Goal: Task Accomplishment & Management: Manage account settings

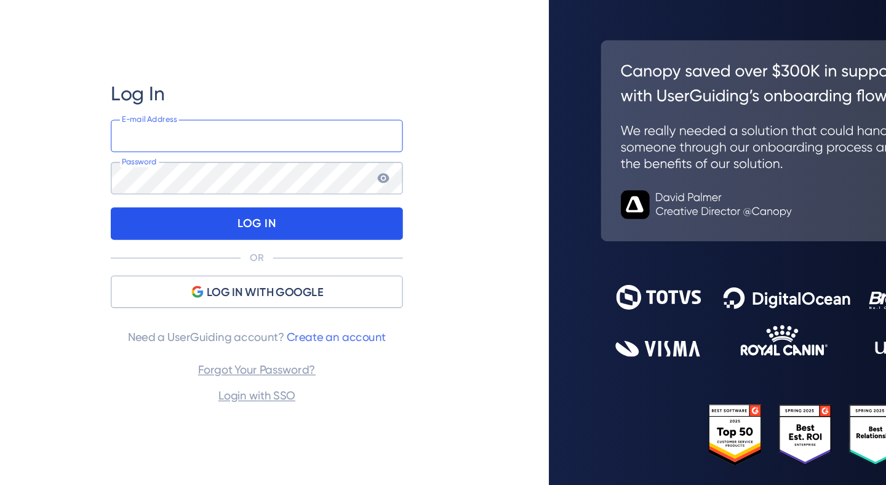
type input "[EMAIL_ADDRESS][DOMAIN_NAME]"
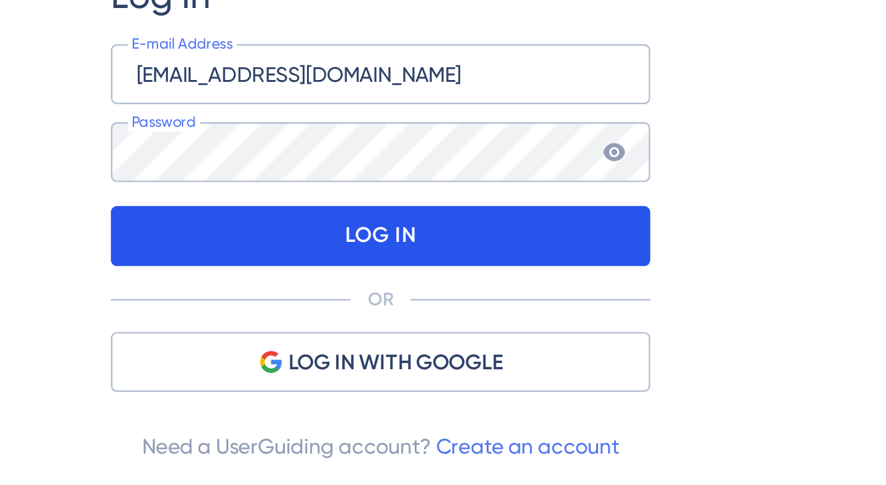
drag, startPoint x: 165, startPoint y: 214, endPoint x: 151, endPoint y: 212, distance: 13.6
click at [151, 212] on div "LOG IN" at bounding box center [222, 220] width 222 height 25
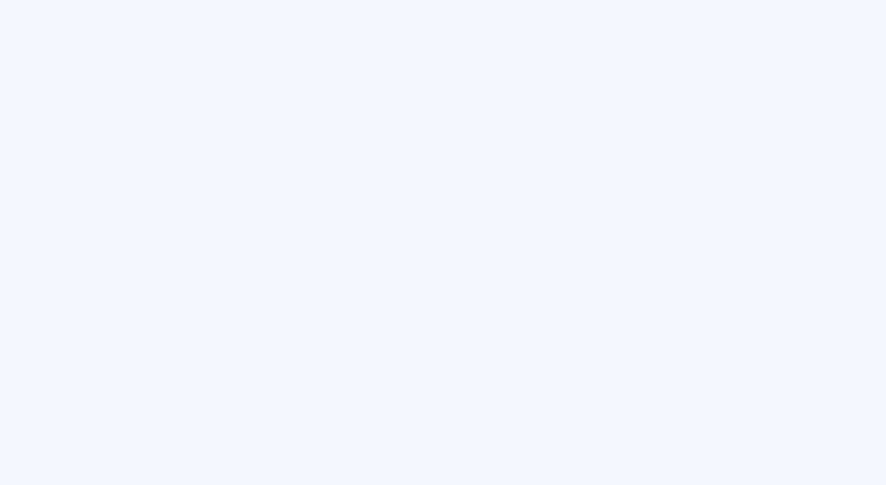
click at [185, 0] on html "Welcome back, [PERSON_NAME] 👋 Publish Changes" at bounding box center [443, 0] width 886 height 0
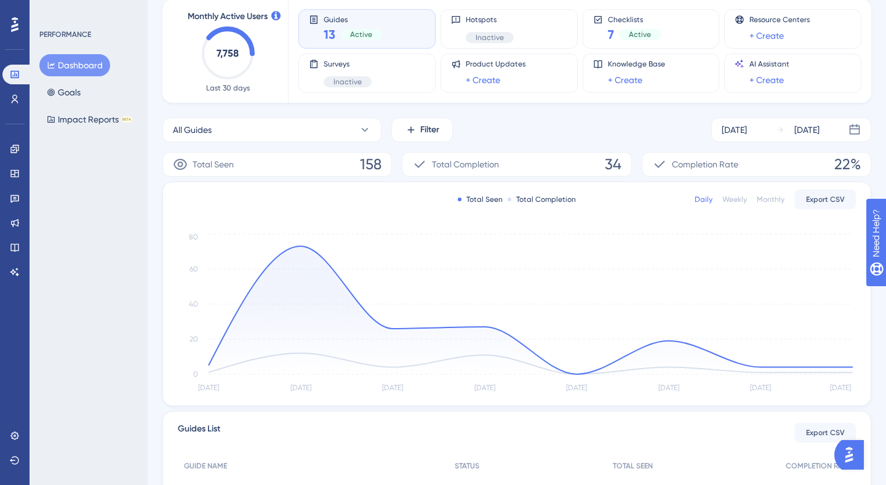
scroll to position [62, 0]
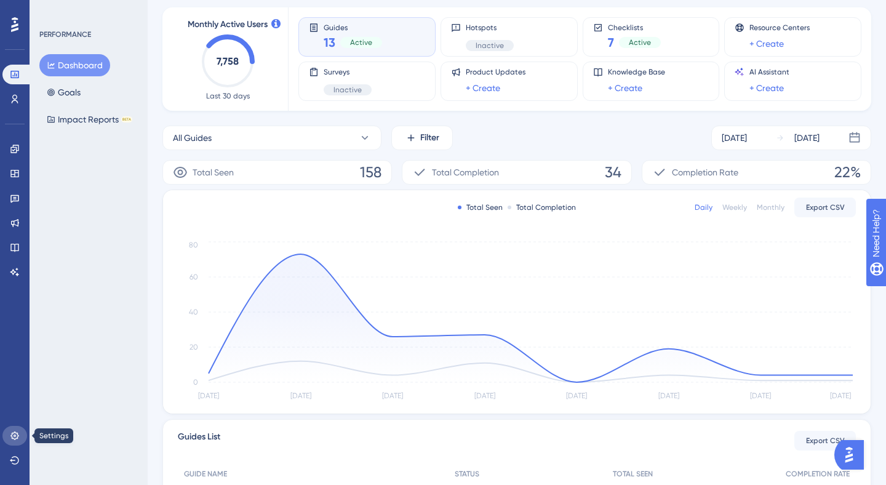
click at [8, 435] on link at bounding box center [14, 436] width 25 height 20
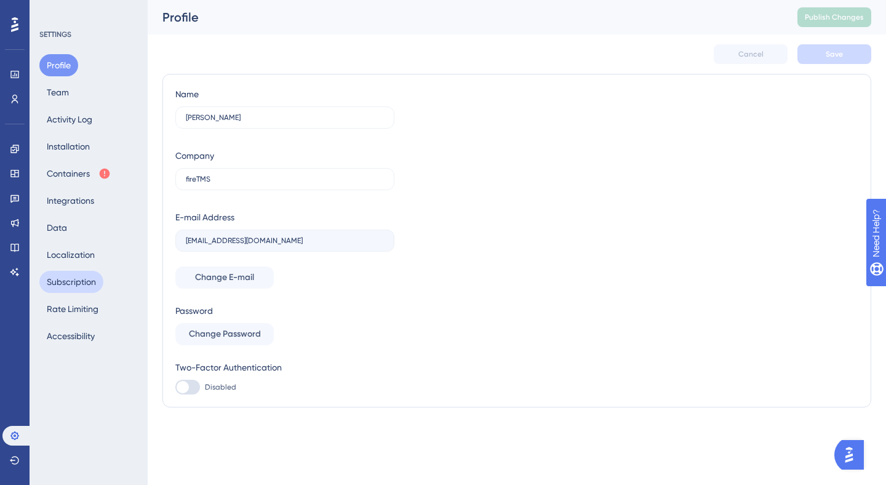
click at [63, 281] on button "Subscription" at bounding box center [71, 282] width 64 height 22
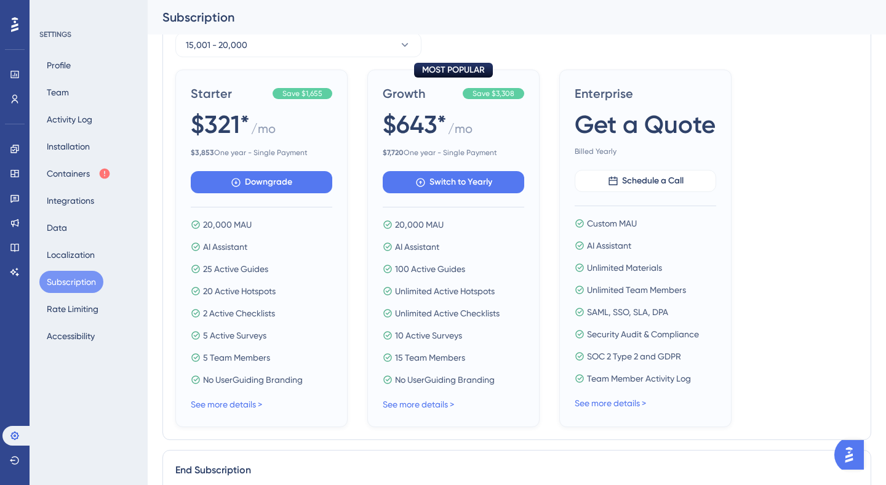
scroll to position [561, 0]
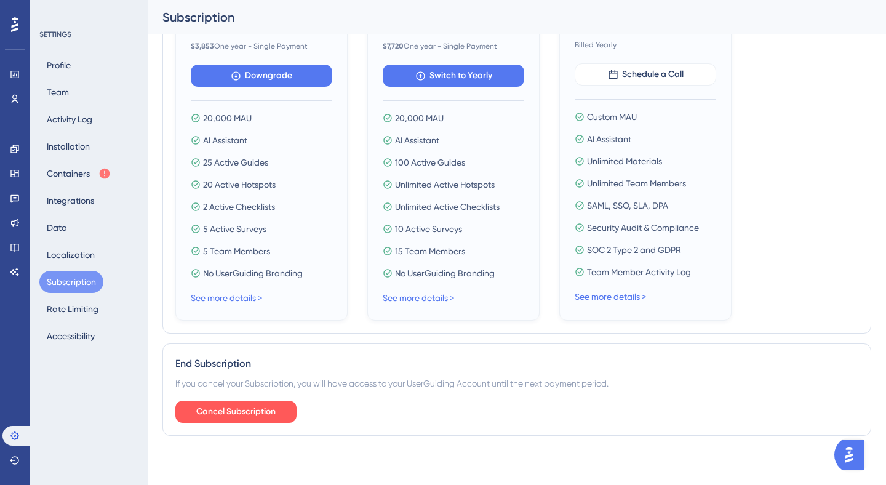
click at [784, 392] on div "End Subscription If you cancel your Subscription, you will have access to your …" at bounding box center [517, 390] width 709 height 92
click at [12, 458] on icon at bounding box center [15, 461] width 10 height 10
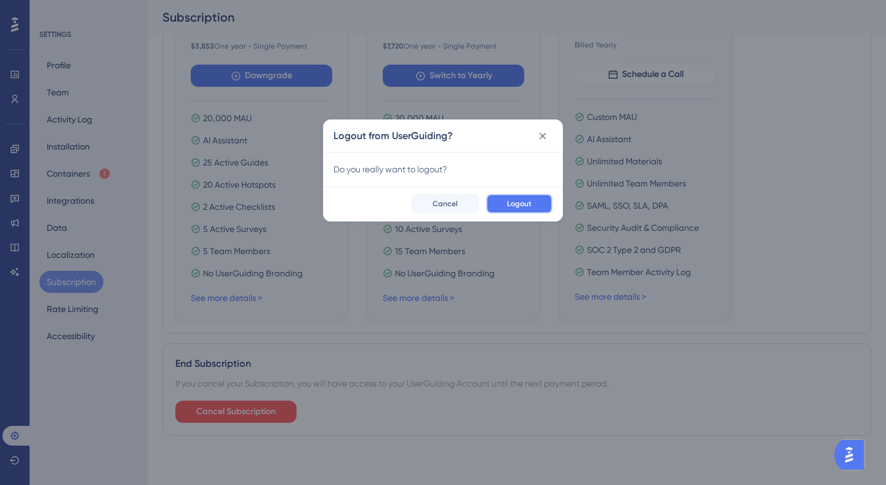
click at [519, 206] on span "Logout" at bounding box center [519, 204] width 25 height 10
